Goal: Information Seeking & Learning: Learn about a topic

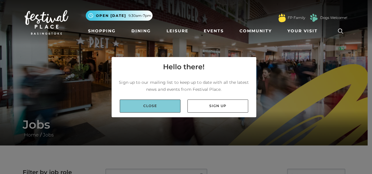
click at [171, 106] on link "Close" at bounding box center [150, 106] width 61 height 13
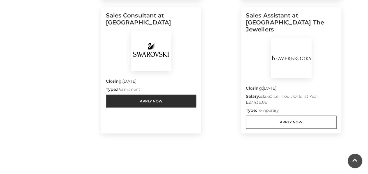
scroll to position [308, 0]
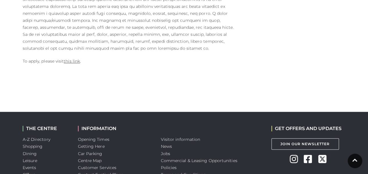
scroll to position [403, 0]
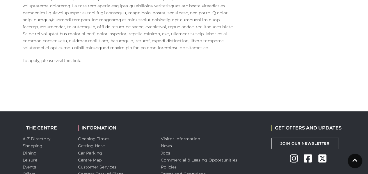
click at [77, 58] on link "this link" at bounding box center [72, 60] width 16 height 5
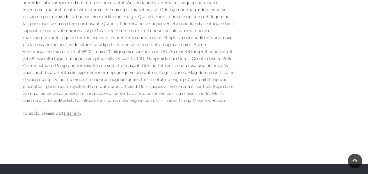
scroll to position [374, 0]
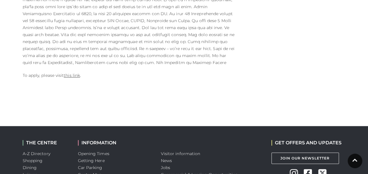
click at [76, 72] on p "To apply, please visit this link ." at bounding box center [129, 75] width 212 height 7
click at [73, 77] on link "this link" at bounding box center [72, 75] width 16 height 5
